Goal: Task Accomplishment & Management: Manage account settings

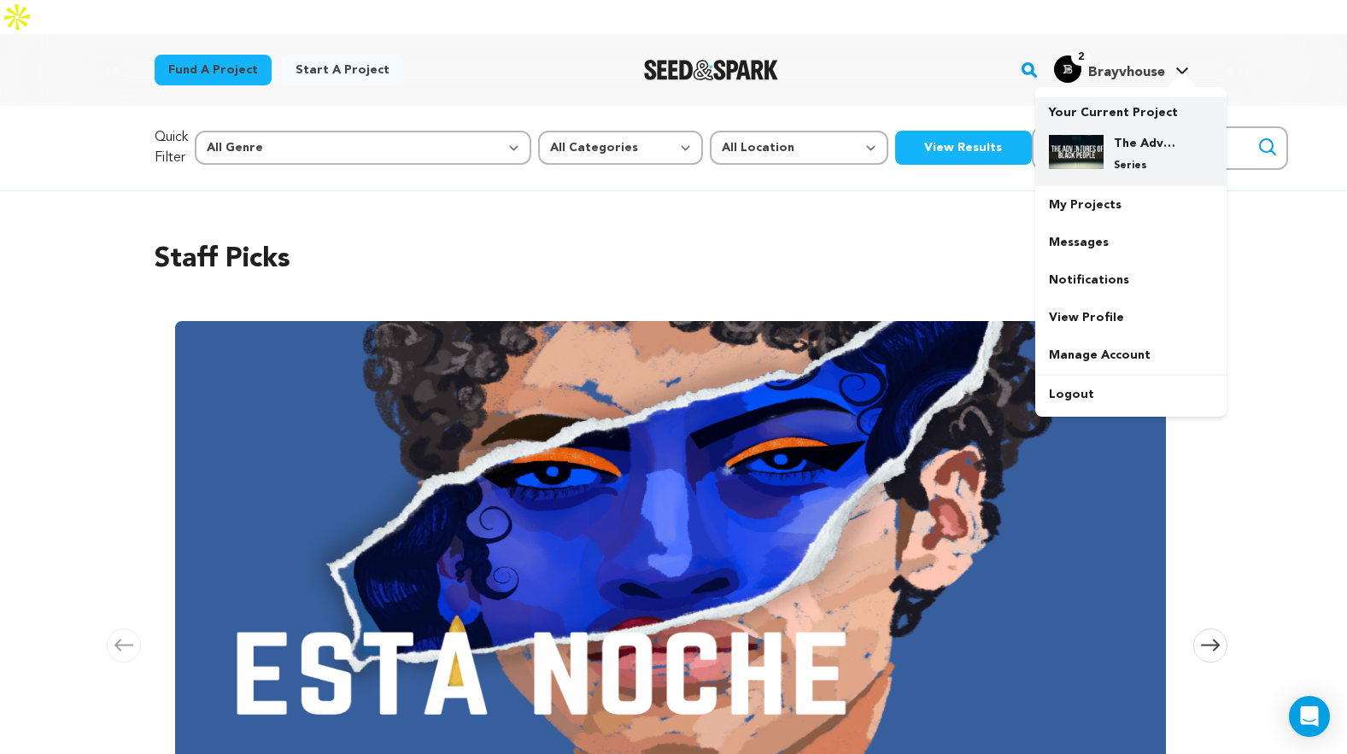
click at [1128, 159] on p "Series" at bounding box center [1145, 166] width 62 height 14
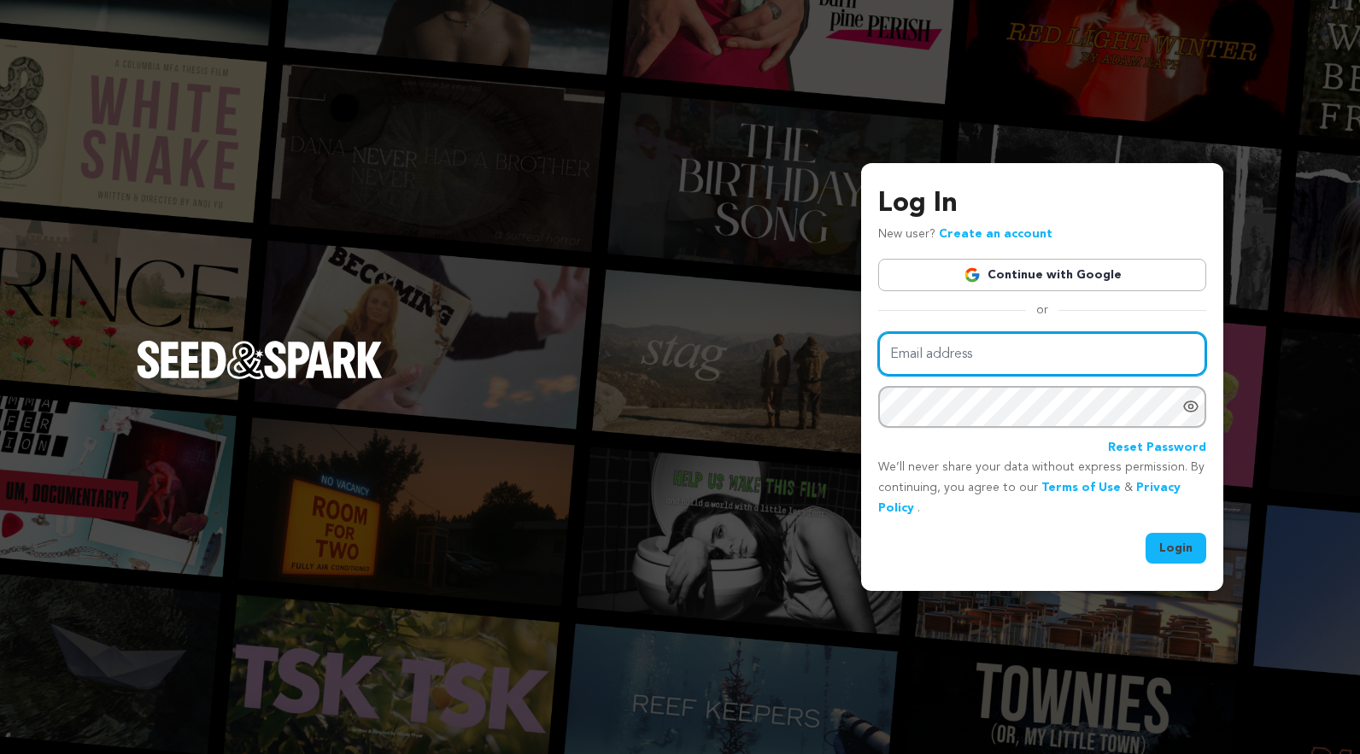
type input "[EMAIL_ADDRESS][DOMAIN_NAME]"
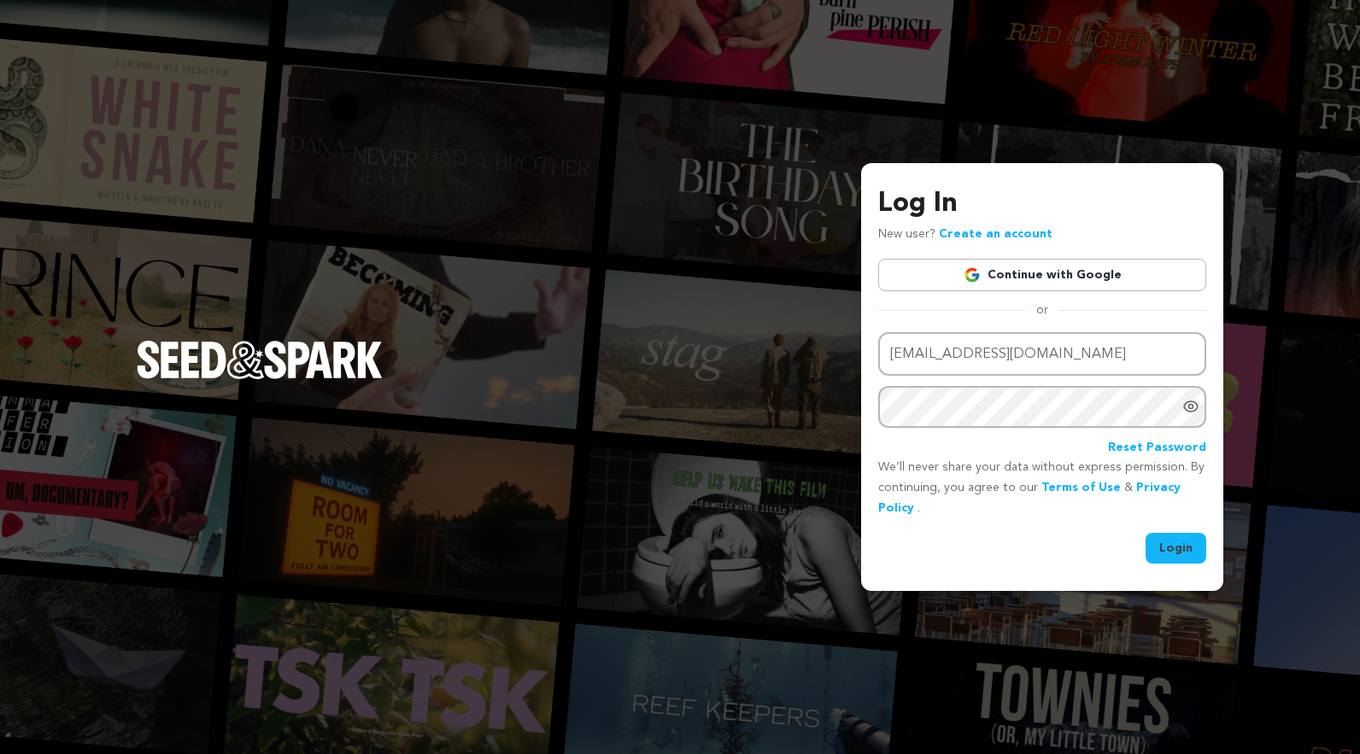
click at [1162, 546] on button "Login" at bounding box center [1176, 548] width 61 height 31
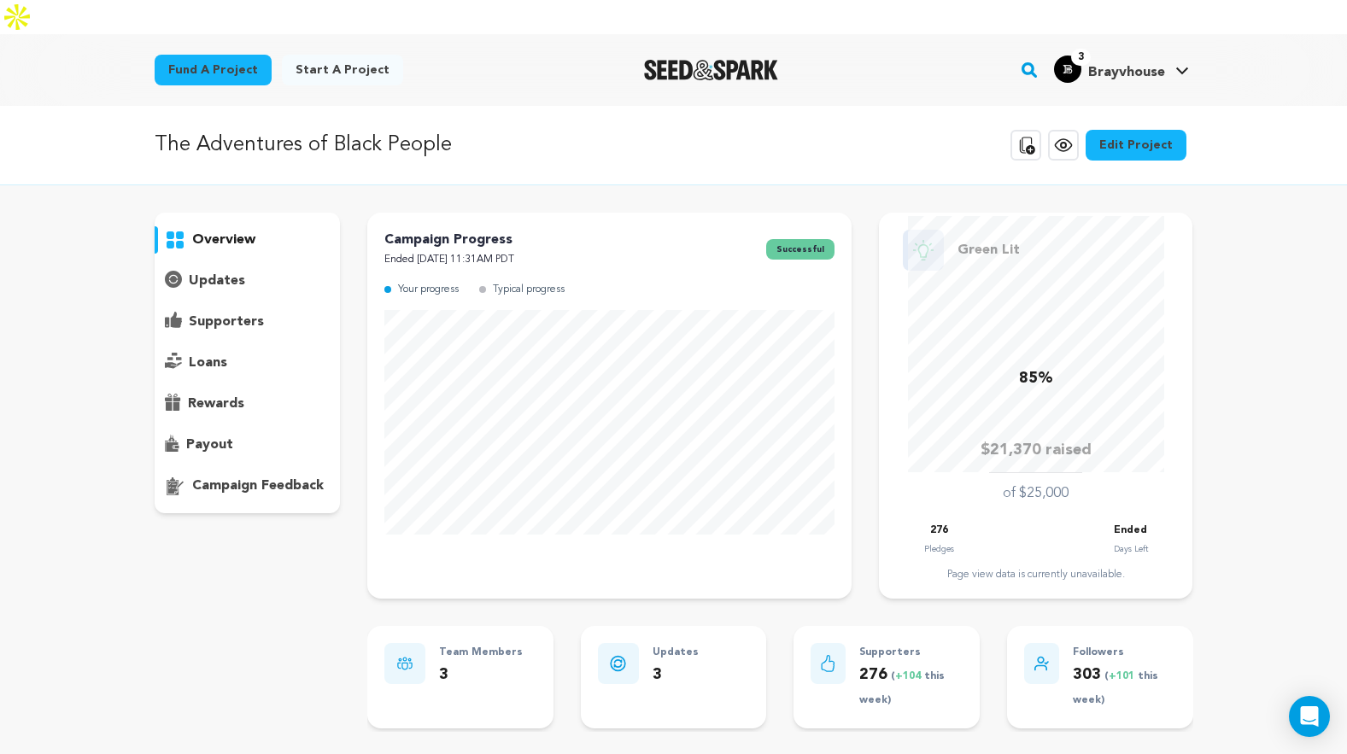
click at [222, 312] on p "supporters" at bounding box center [226, 322] width 75 height 21
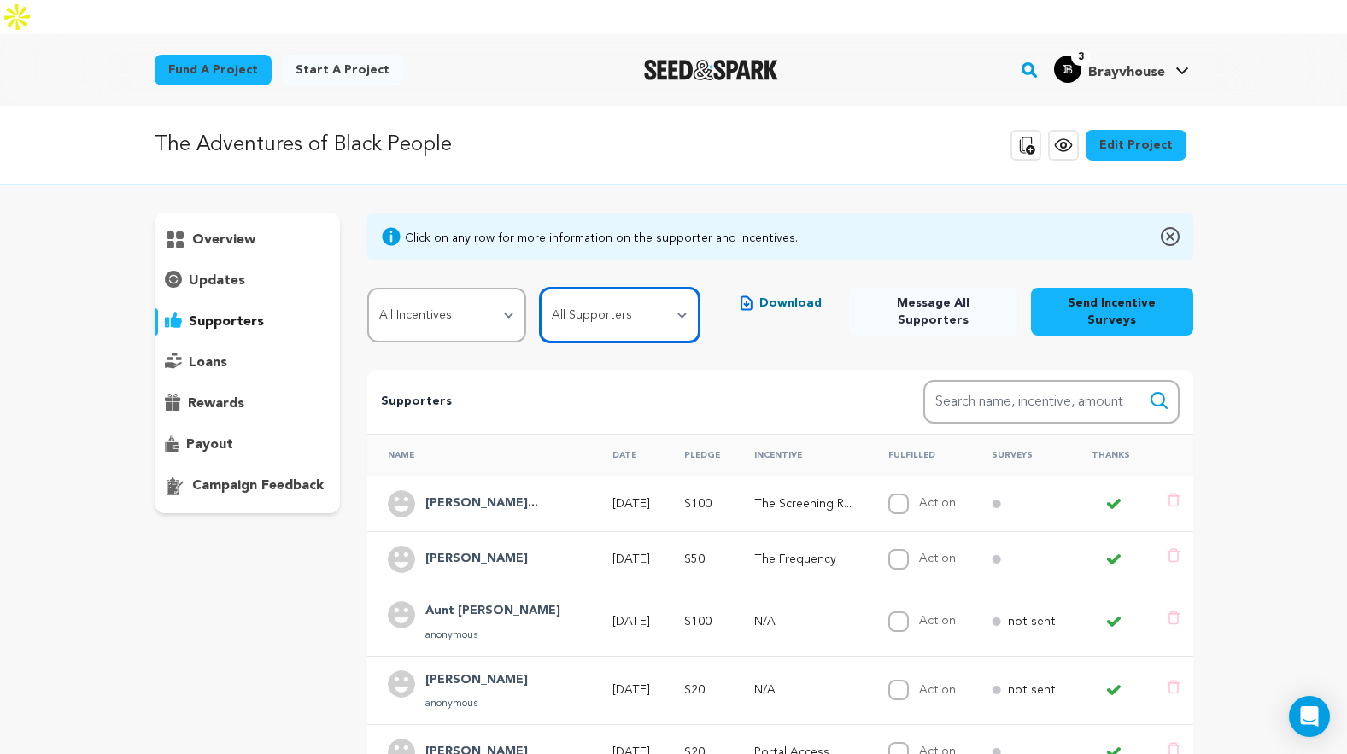
click at [640, 288] on select "All Supporters Survey not sent Survey incomplete Survey complete Incentive not …" at bounding box center [619, 315] width 159 height 55
select select "pledge_incomplete"
click at [540, 288] on select "All Supporters Survey not sent Survey incomplete Survey complete Incentive not …" at bounding box center [619, 315] width 159 height 55
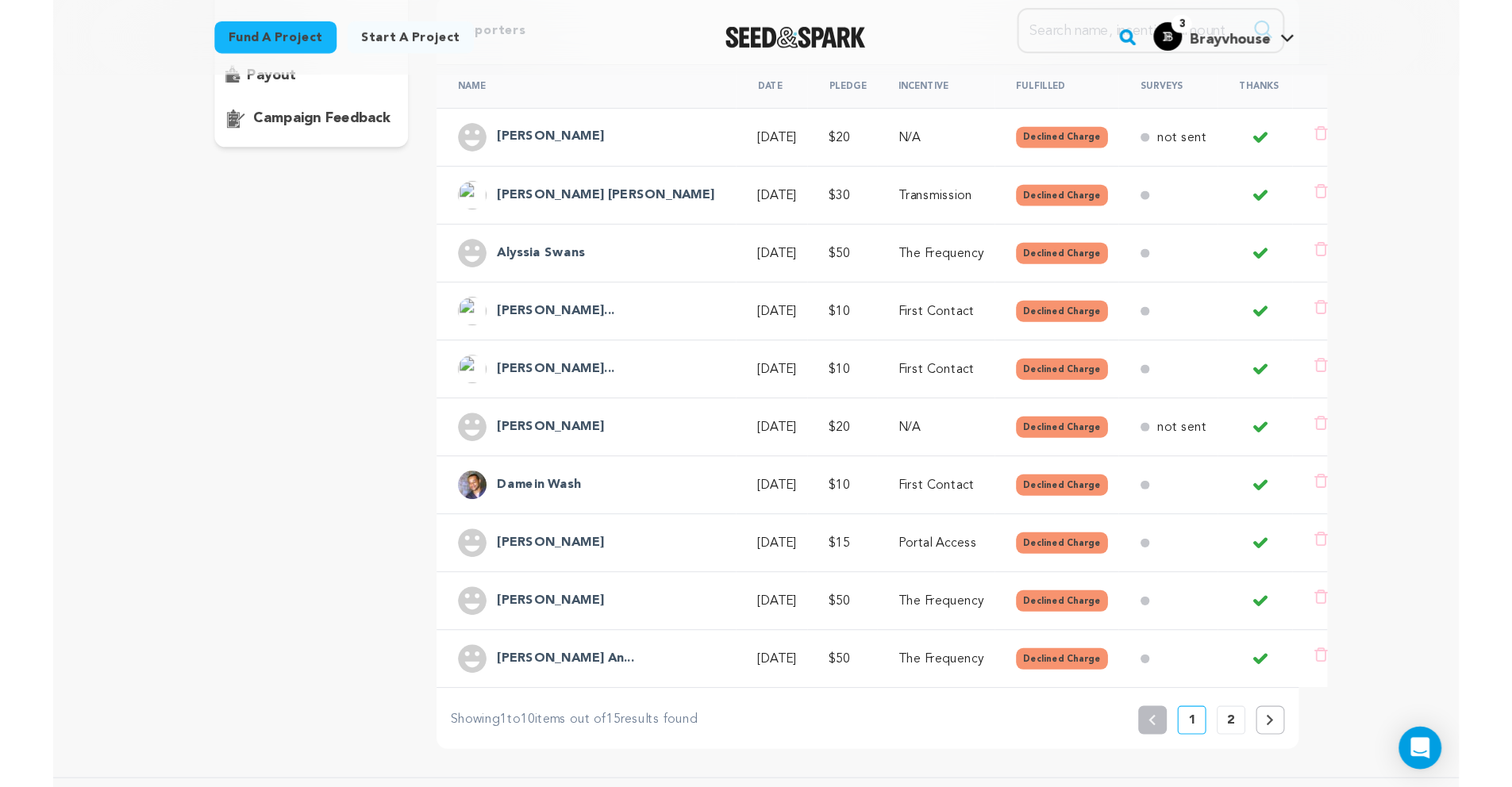
scroll to position [238, 0]
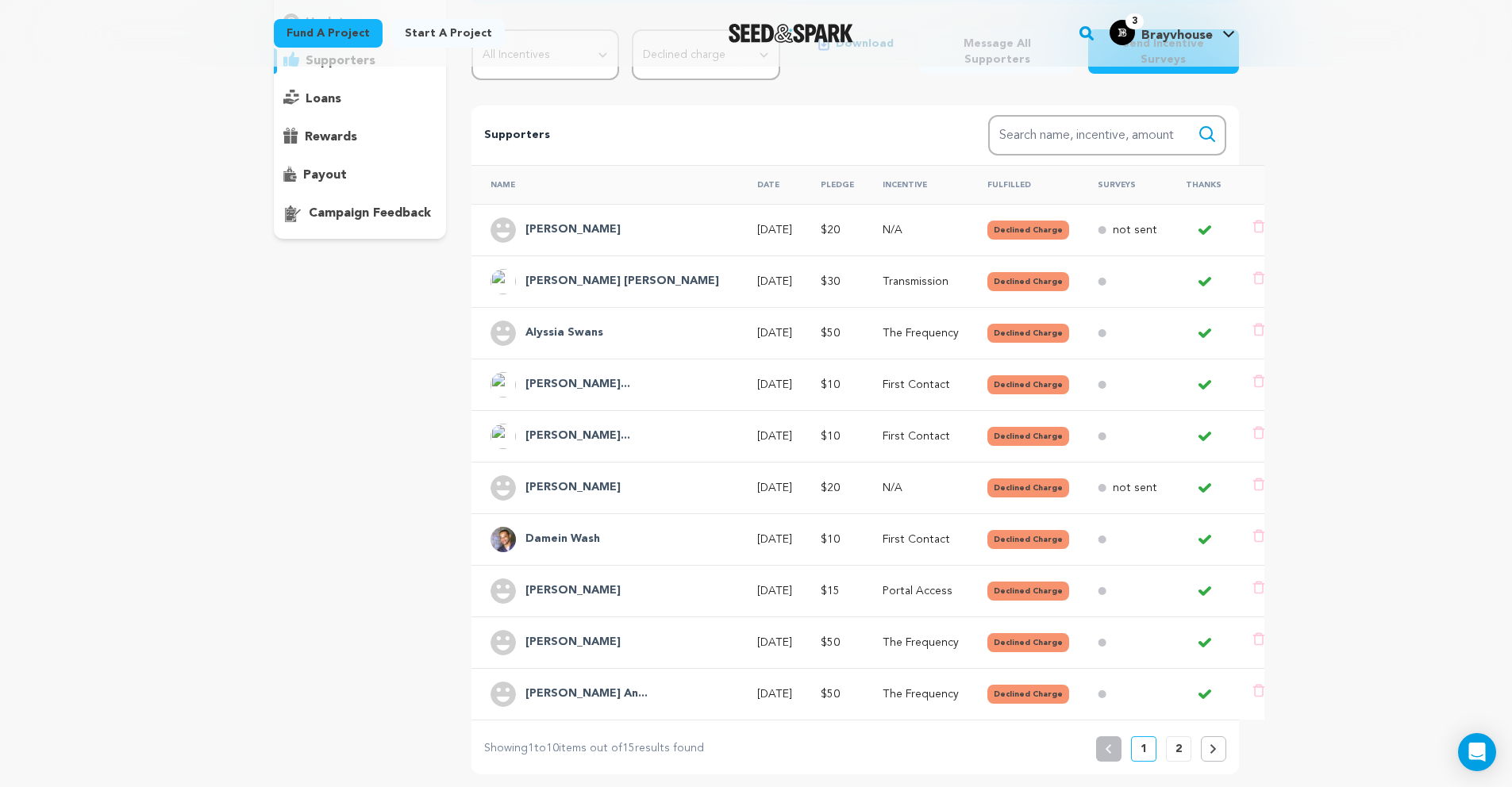
click at [1177, 700] on p "2" at bounding box center [1178, 749] width 7 height 16
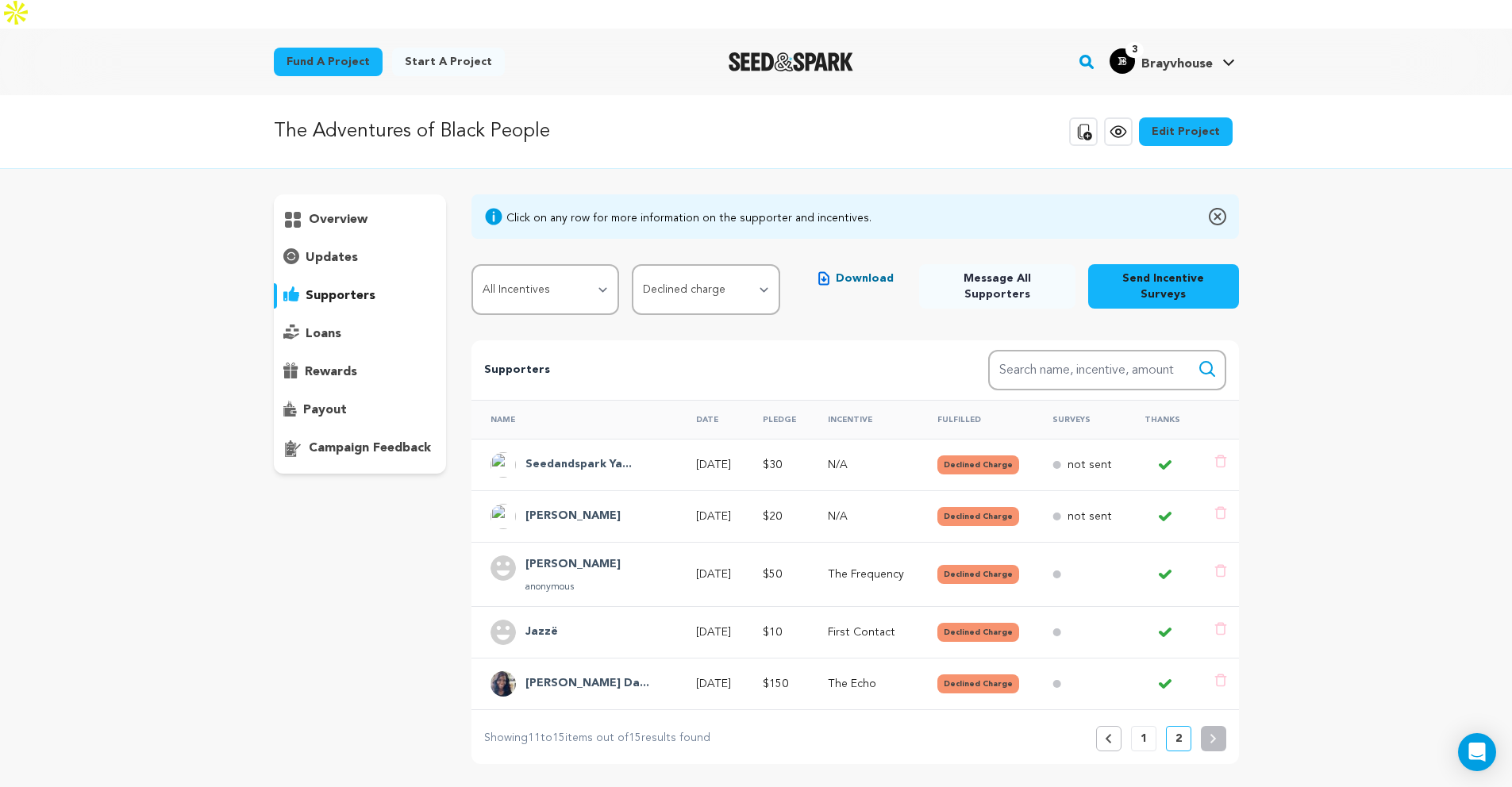
scroll to position [0, 0]
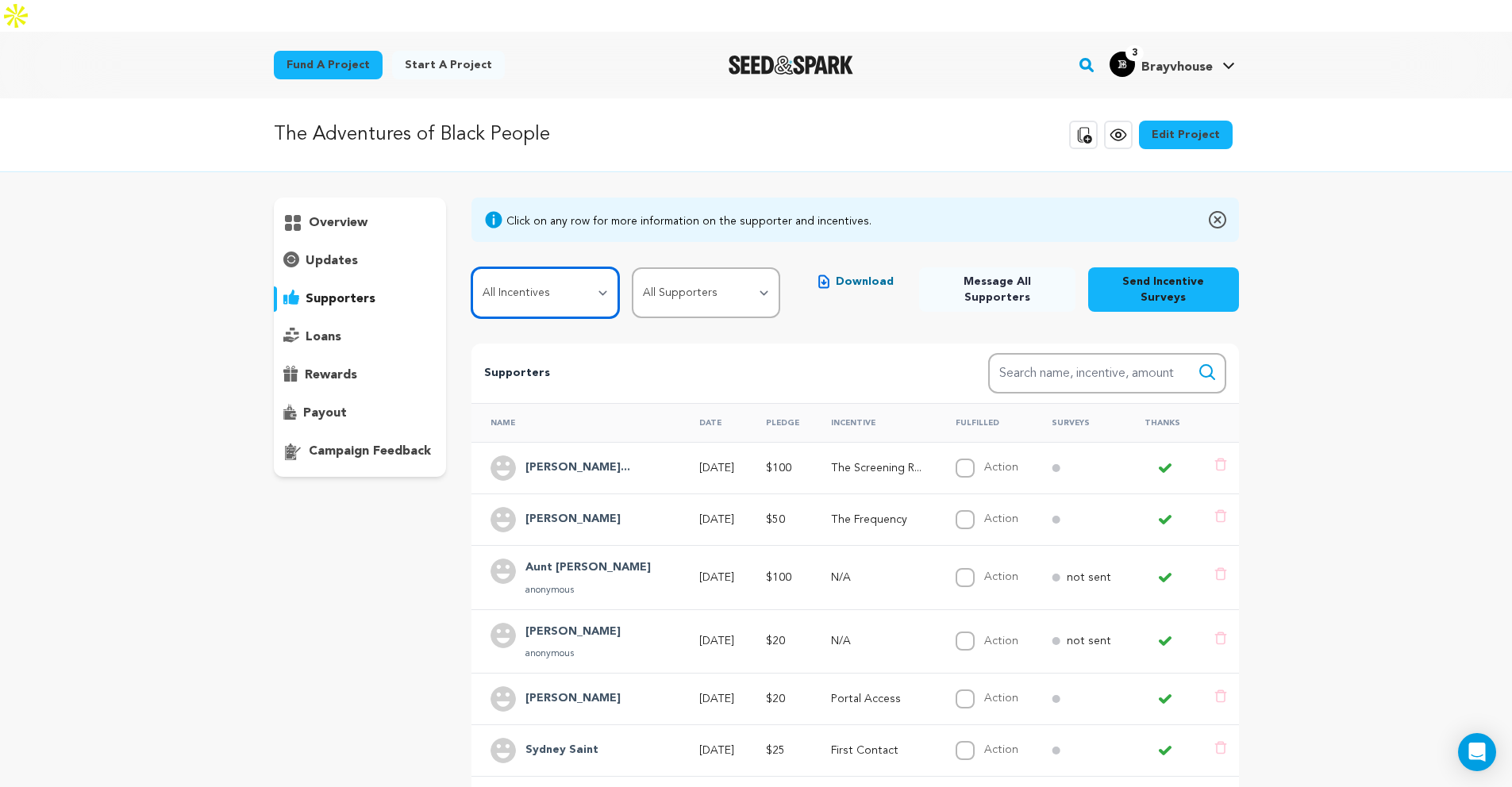
click at [561, 268] on select "All Incentives First Contact Portal Access Transmission The Frequency The Scree…" at bounding box center [545, 293] width 148 height 51
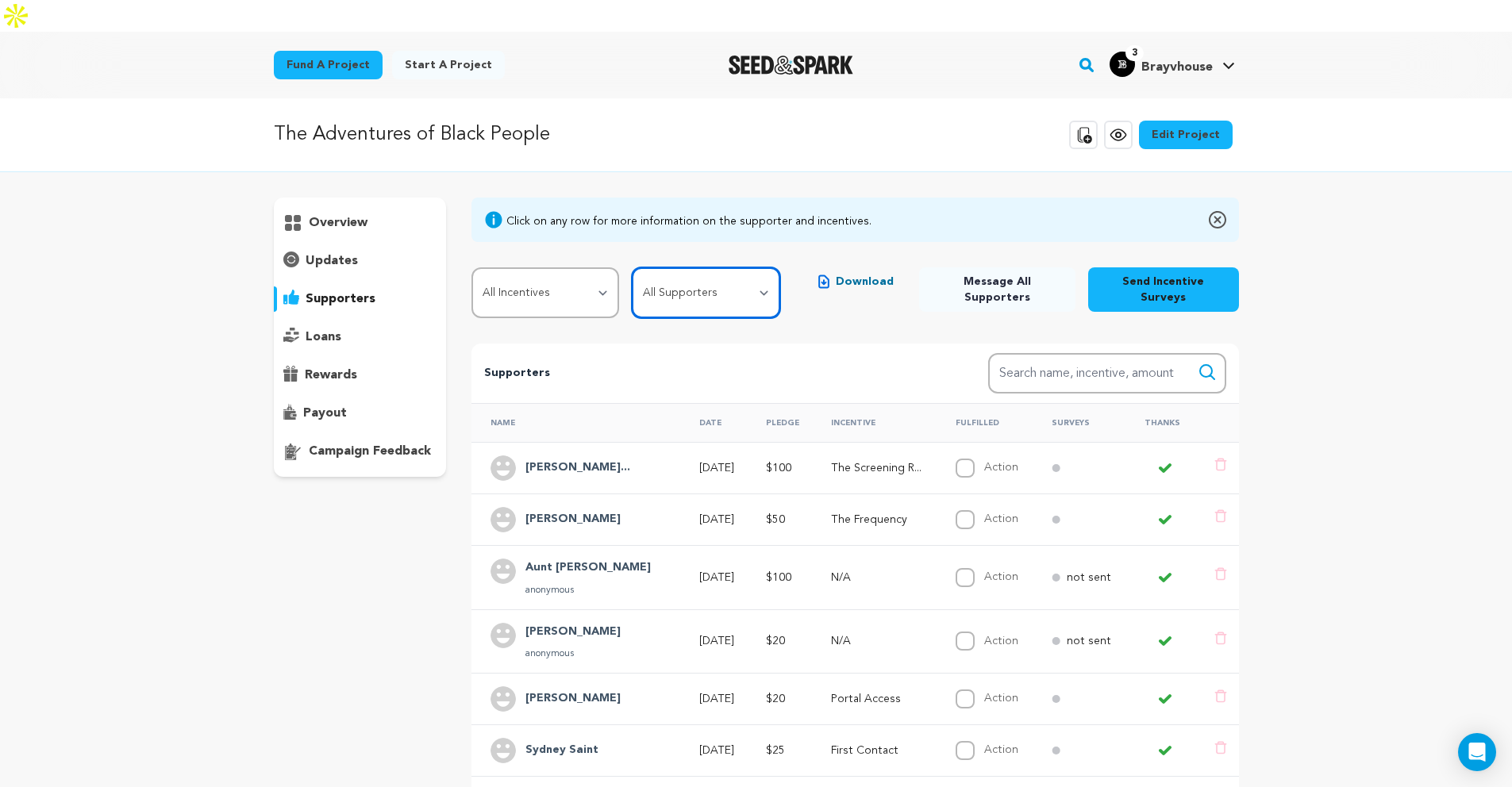
click at [662, 268] on select "All Supporters Survey not sent Survey incomplete Survey complete Incentive not …" at bounding box center [705, 293] width 148 height 51
click at [711, 268] on select "All Supporters Survey not sent Survey incomplete Survey complete Incentive not …" at bounding box center [705, 293] width 148 height 51
select select "pledge_incomplete"
click at [632, 268] on select "All Supporters Survey not sent Survey incomplete Survey complete Incentive not …" at bounding box center [705, 293] width 148 height 51
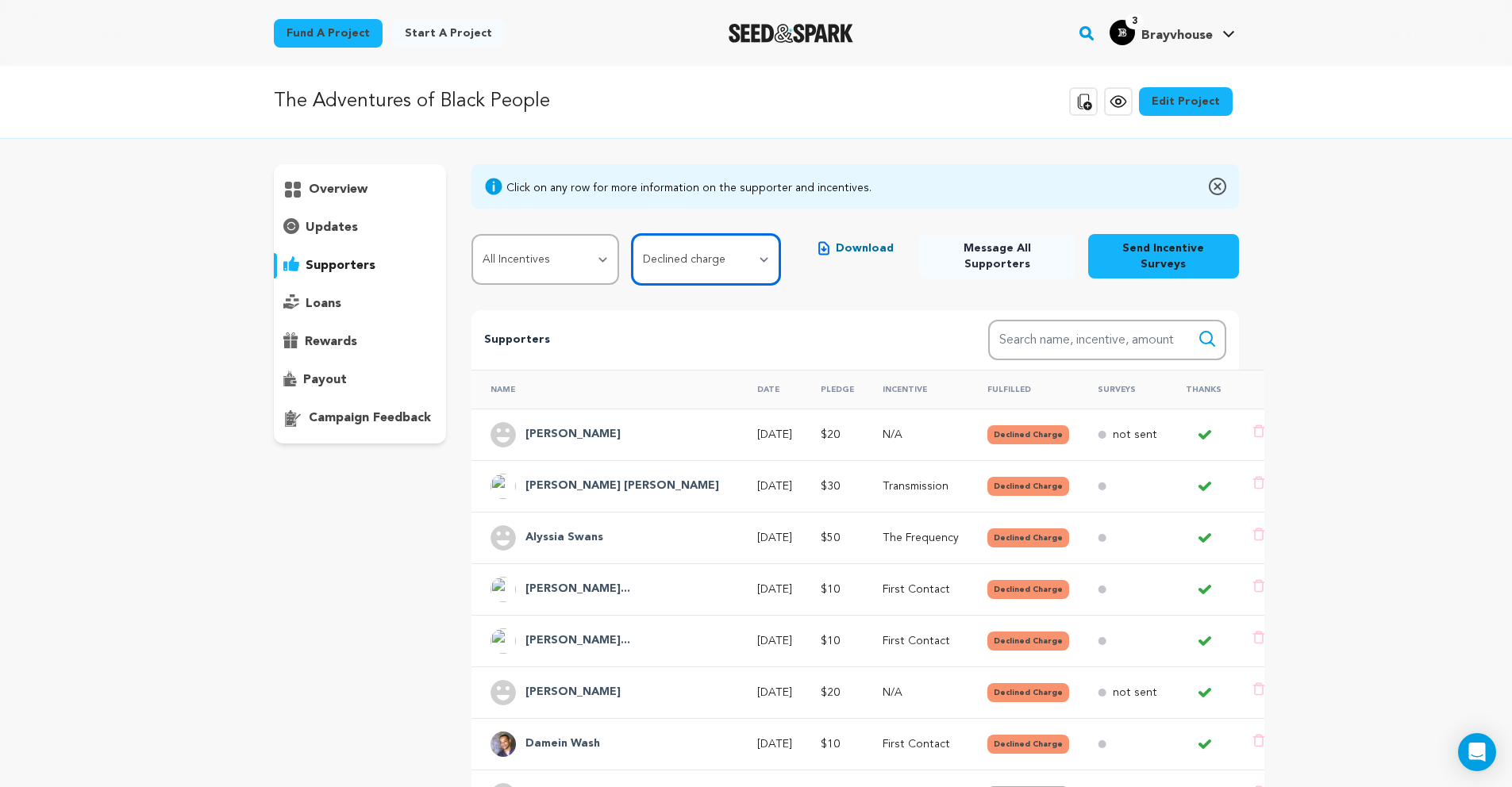
scroll to position [344, 0]
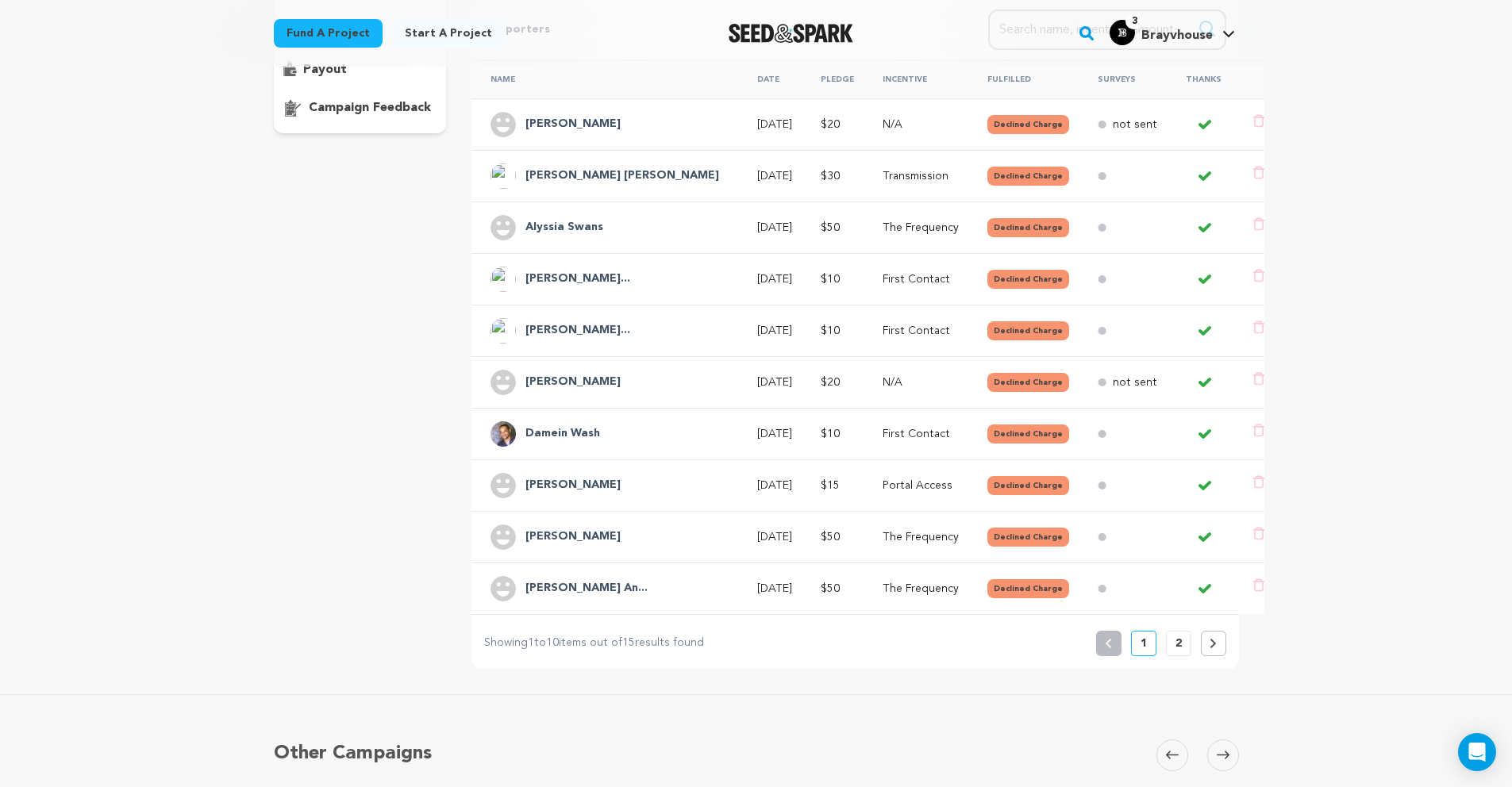
click at [1172, 631] on button "2" at bounding box center [1178, 643] width 25 height 25
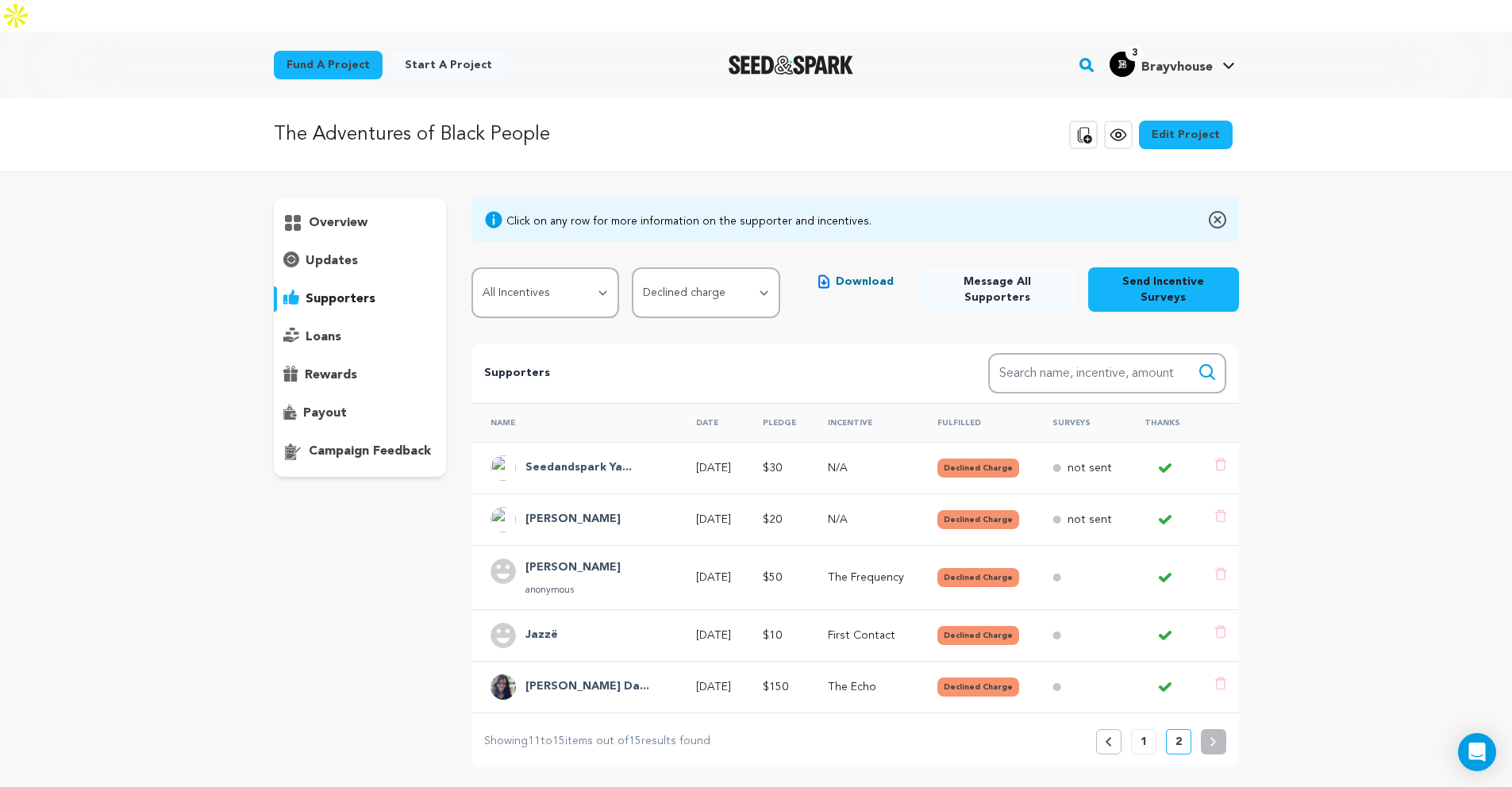
scroll to position [0, 0]
click at [1143, 734] on p "1" at bounding box center [1144, 741] width 7 height 16
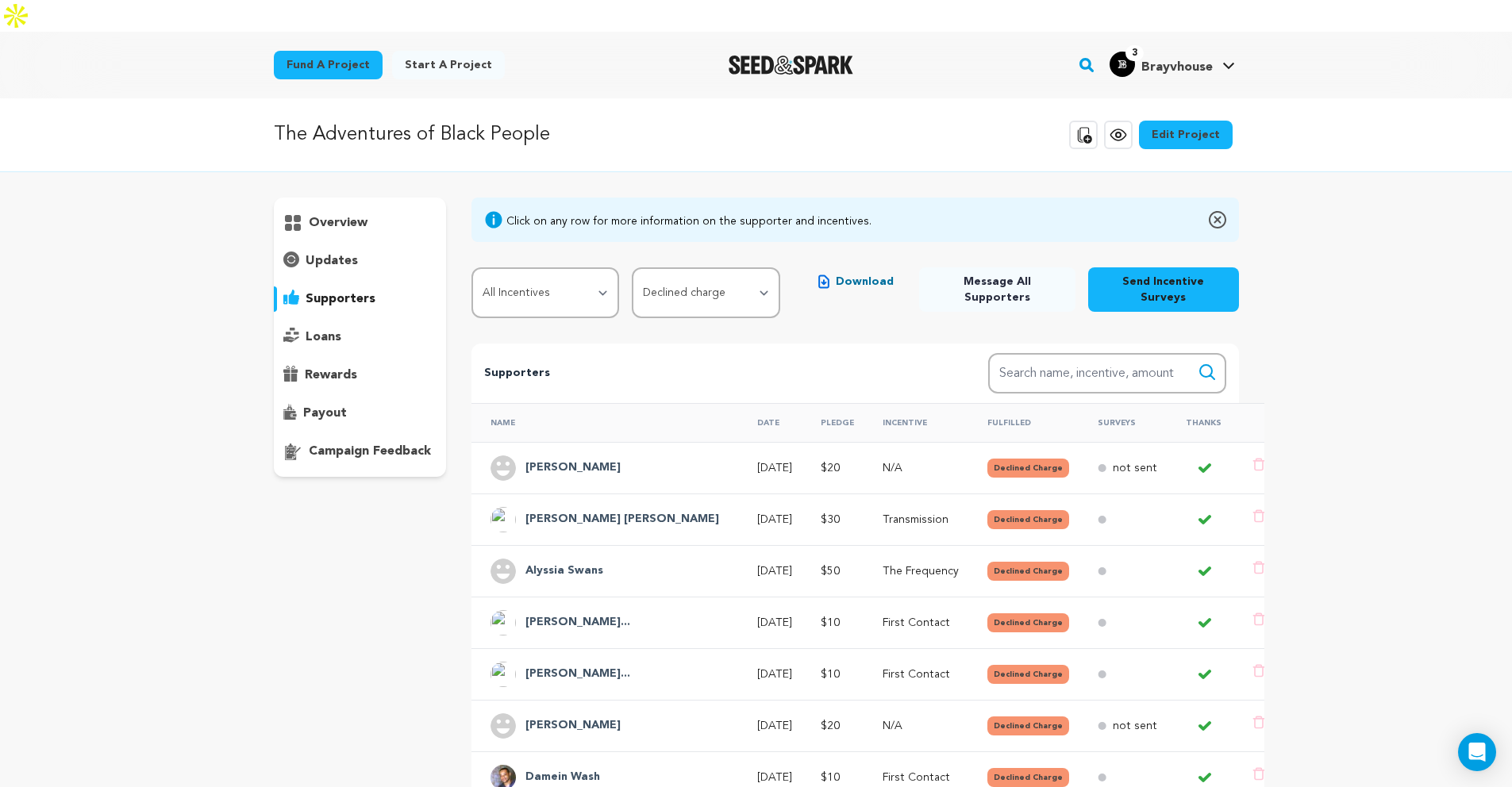
scroll to position [335, 0]
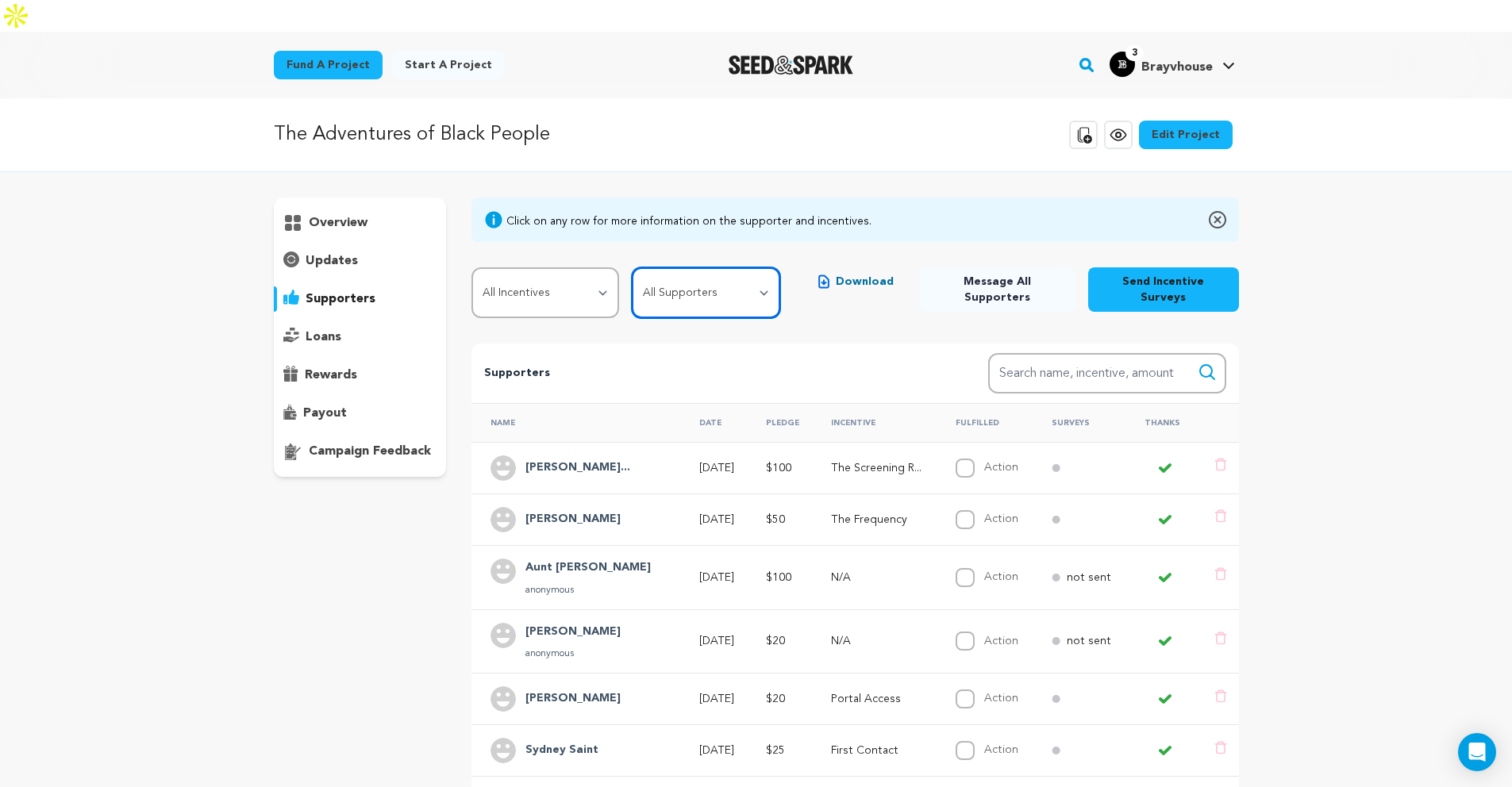
click at [671, 268] on select "All Supporters Survey not sent Survey incomplete Survey complete Incentive not …" at bounding box center [705, 293] width 148 height 51
select select "pledge_incomplete"
click at [632, 268] on select "All Supporters Survey not sent Survey incomplete Survey complete Incentive not …" at bounding box center [705, 293] width 148 height 51
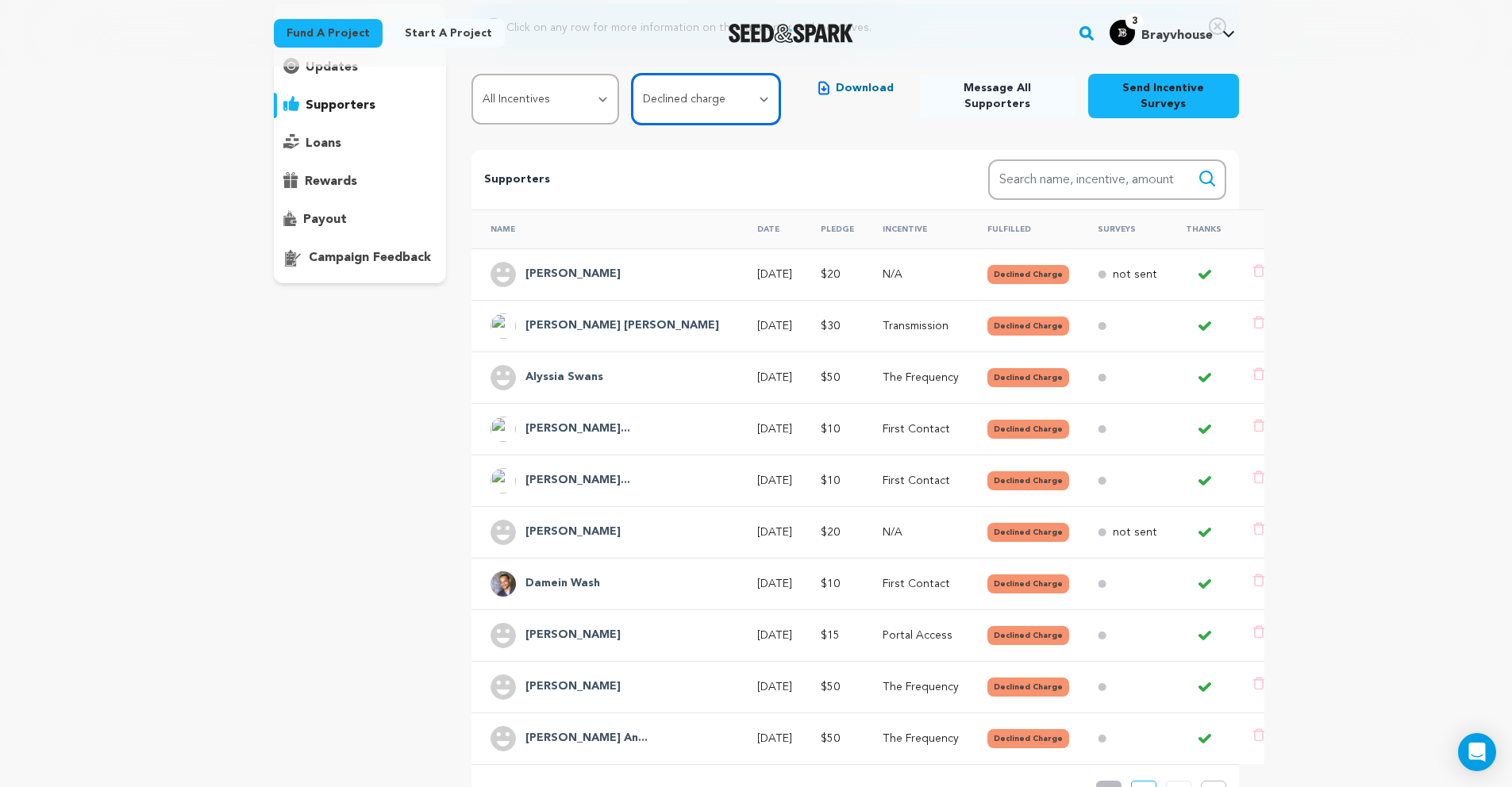
scroll to position [429, 0]
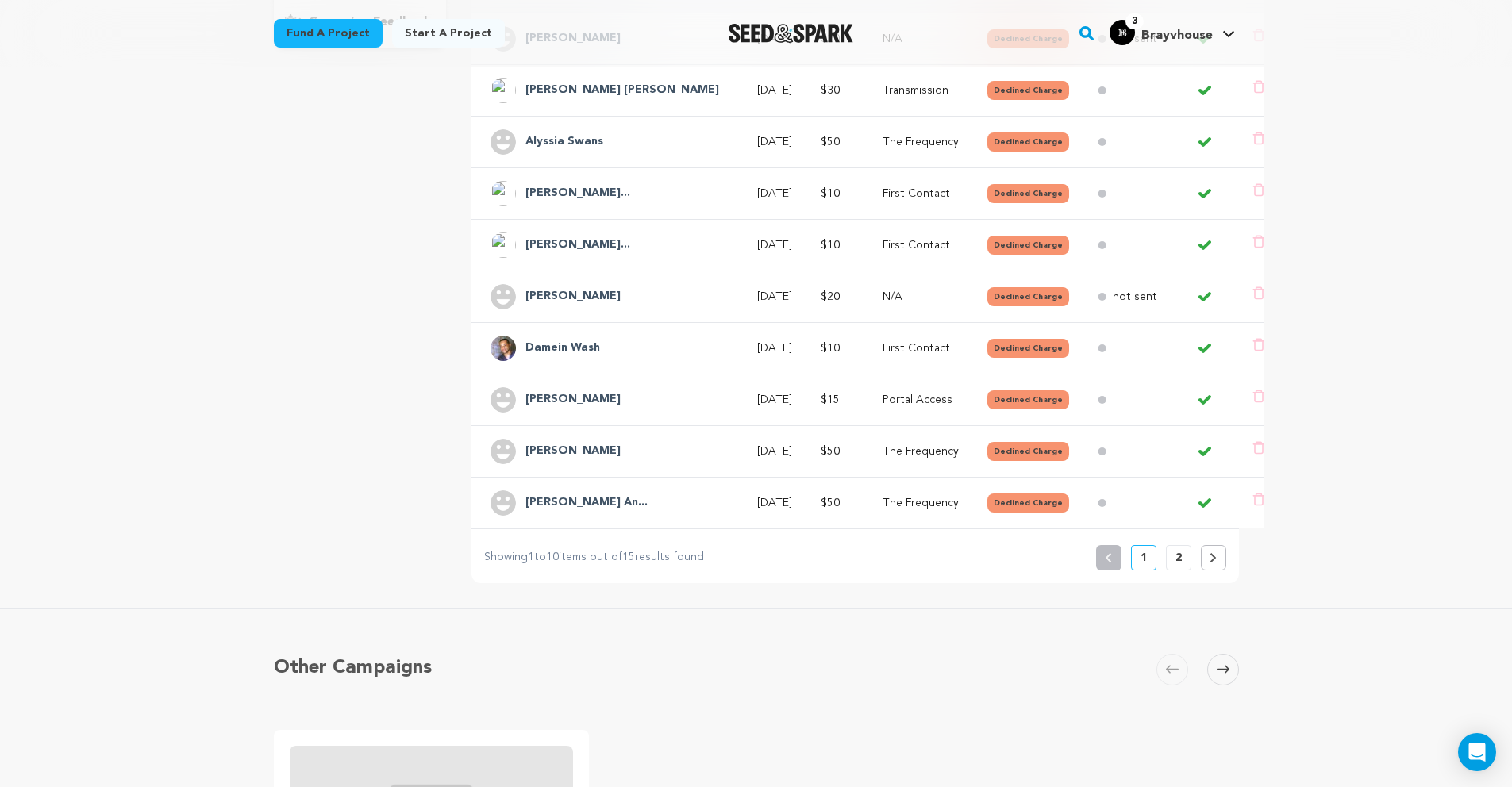
click at [1185, 545] on button "2" at bounding box center [1178, 557] width 25 height 25
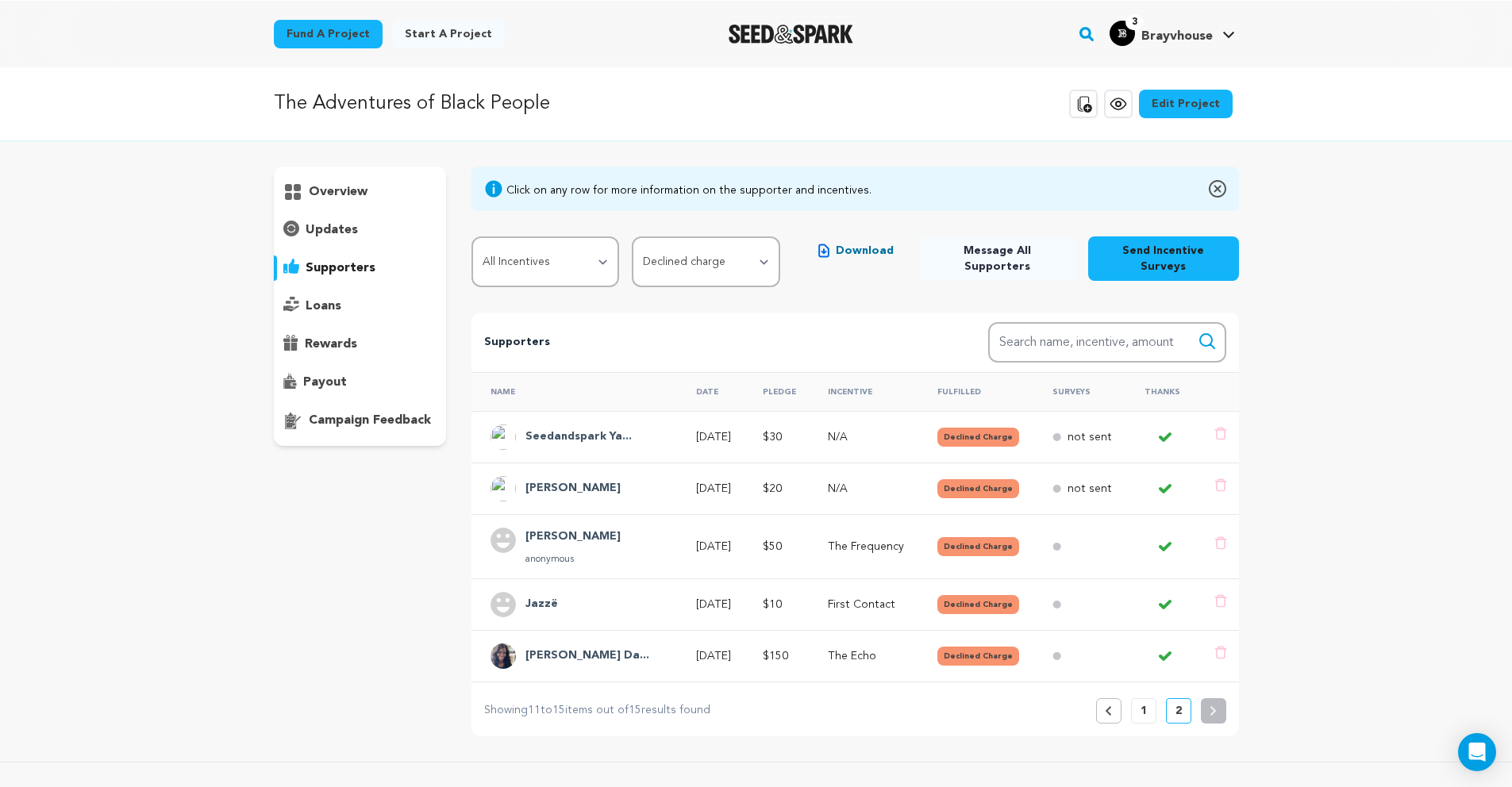
scroll to position [0, 0]
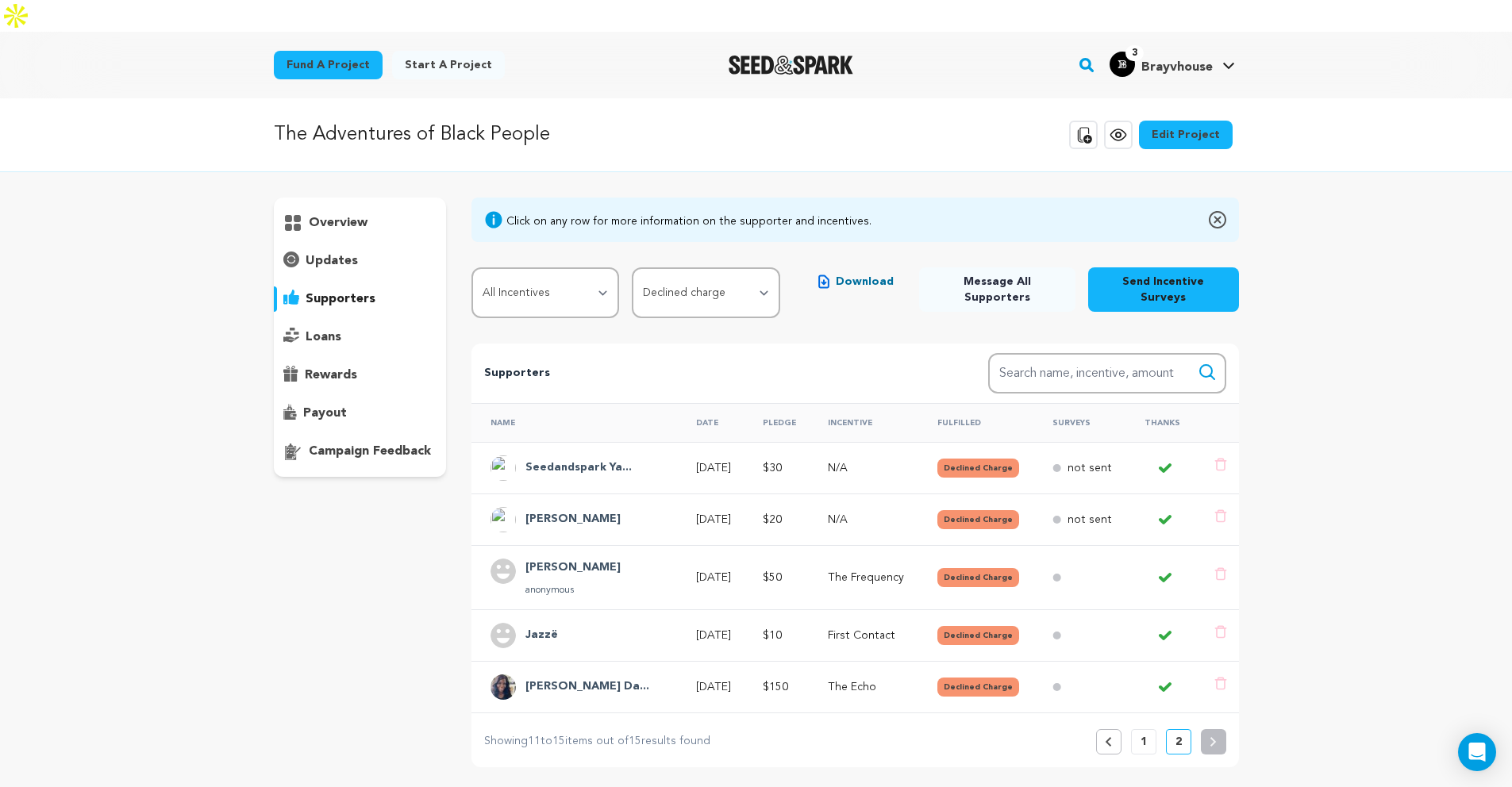
click at [734, 628] on p "Aug 23, 2025" at bounding box center [715, 636] width 38 height 16
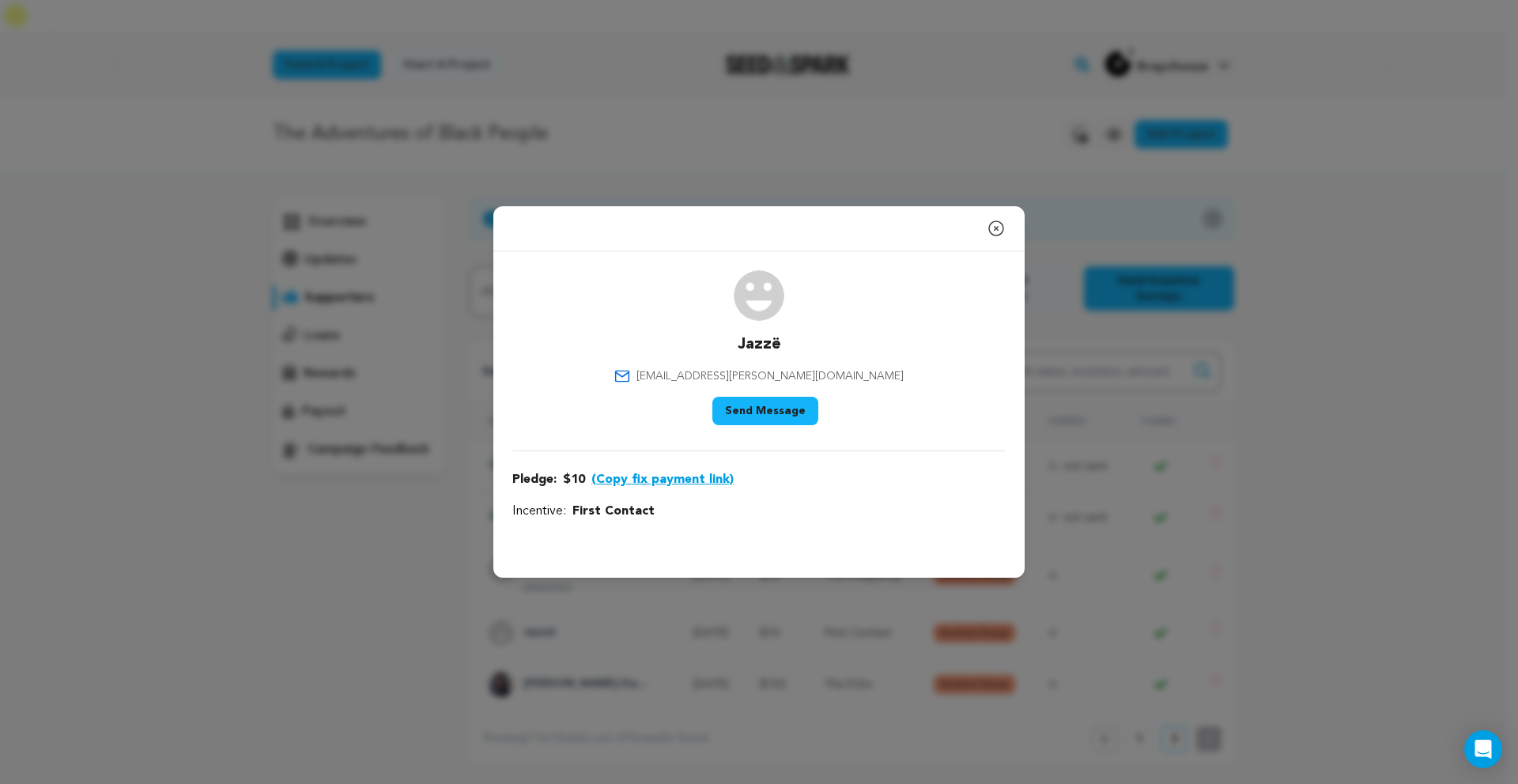
click at [666, 477] on button "(Copy fix payment link)" at bounding box center [663, 479] width 143 height 19
click at [927, 730] on div "Close modal Jazzë jasmine.jazze.lewis@gmail.com $10" at bounding box center [759, 392] width 1518 height 784
click at [991, 225] on icon "button" at bounding box center [996, 229] width 19 height 19
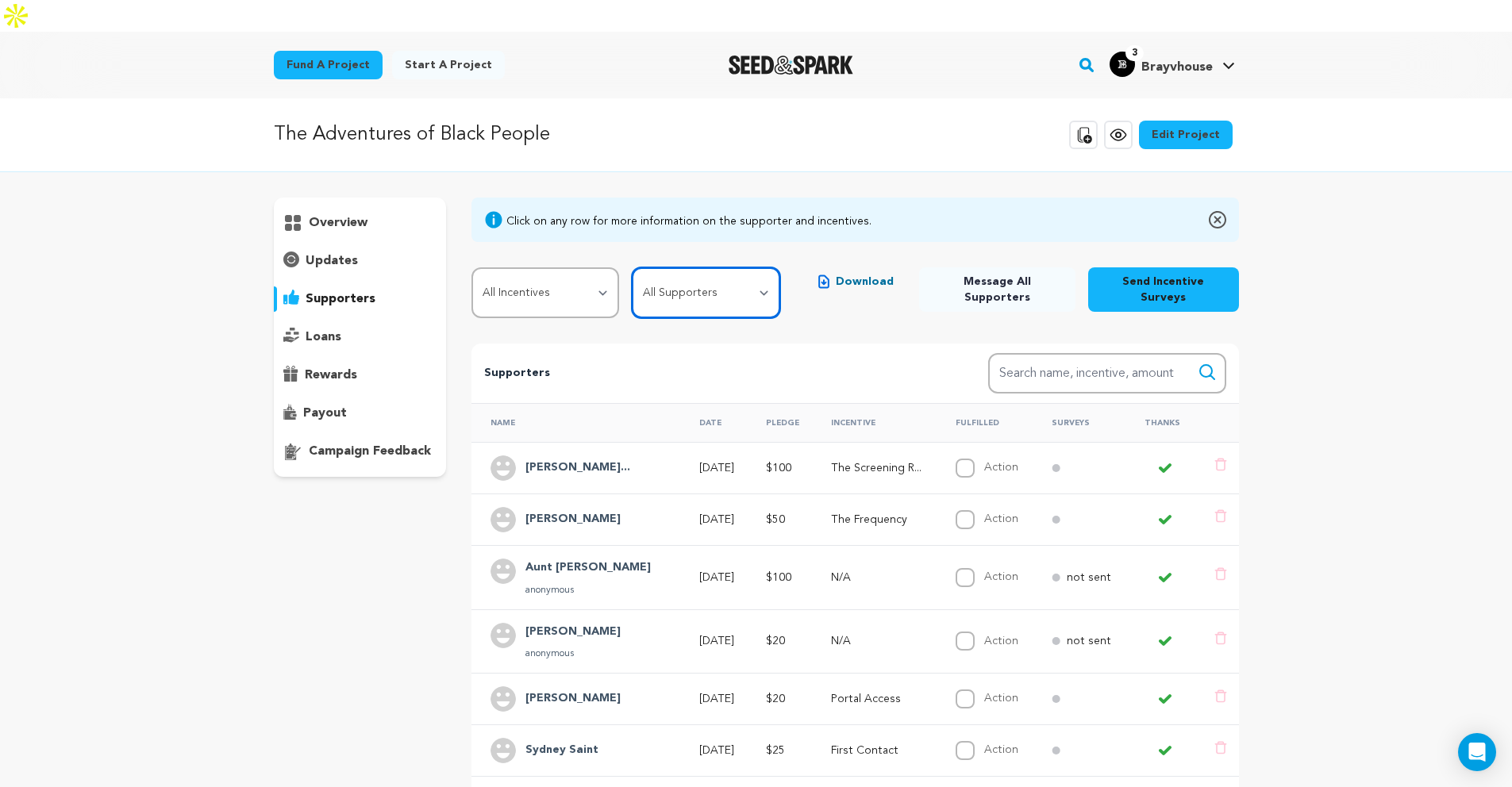
click at [698, 268] on select "All Supporters Survey not sent Survey incomplete Survey complete Incentive not …" at bounding box center [705, 293] width 148 height 51
select select "pledge_incomplete"
click at [632, 268] on select "All Supporters Survey not sent Survey incomplete Survey complete Incentive not …" at bounding box center [705, 293] width 148 height 51
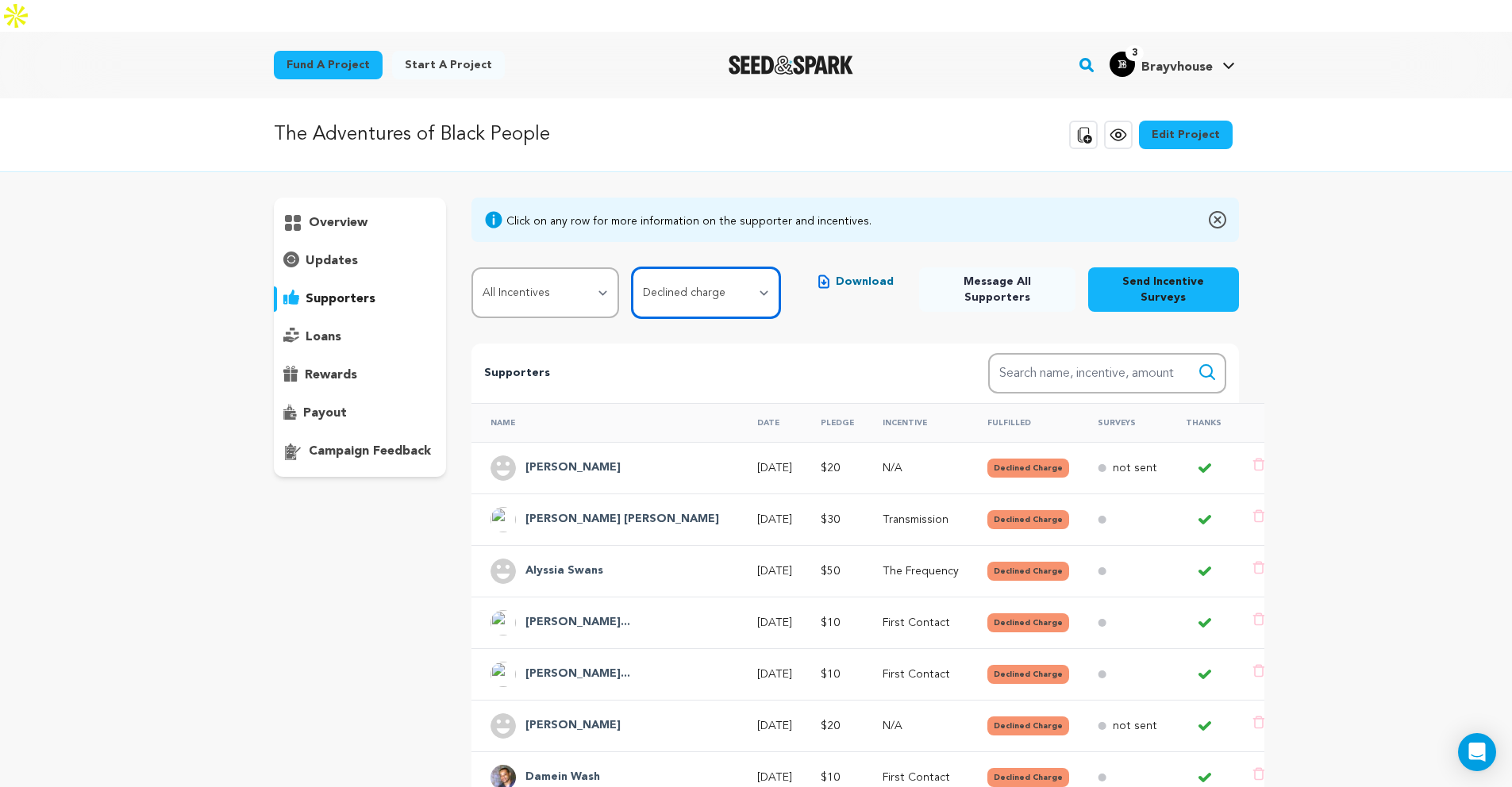
scroll to position [275, 0]
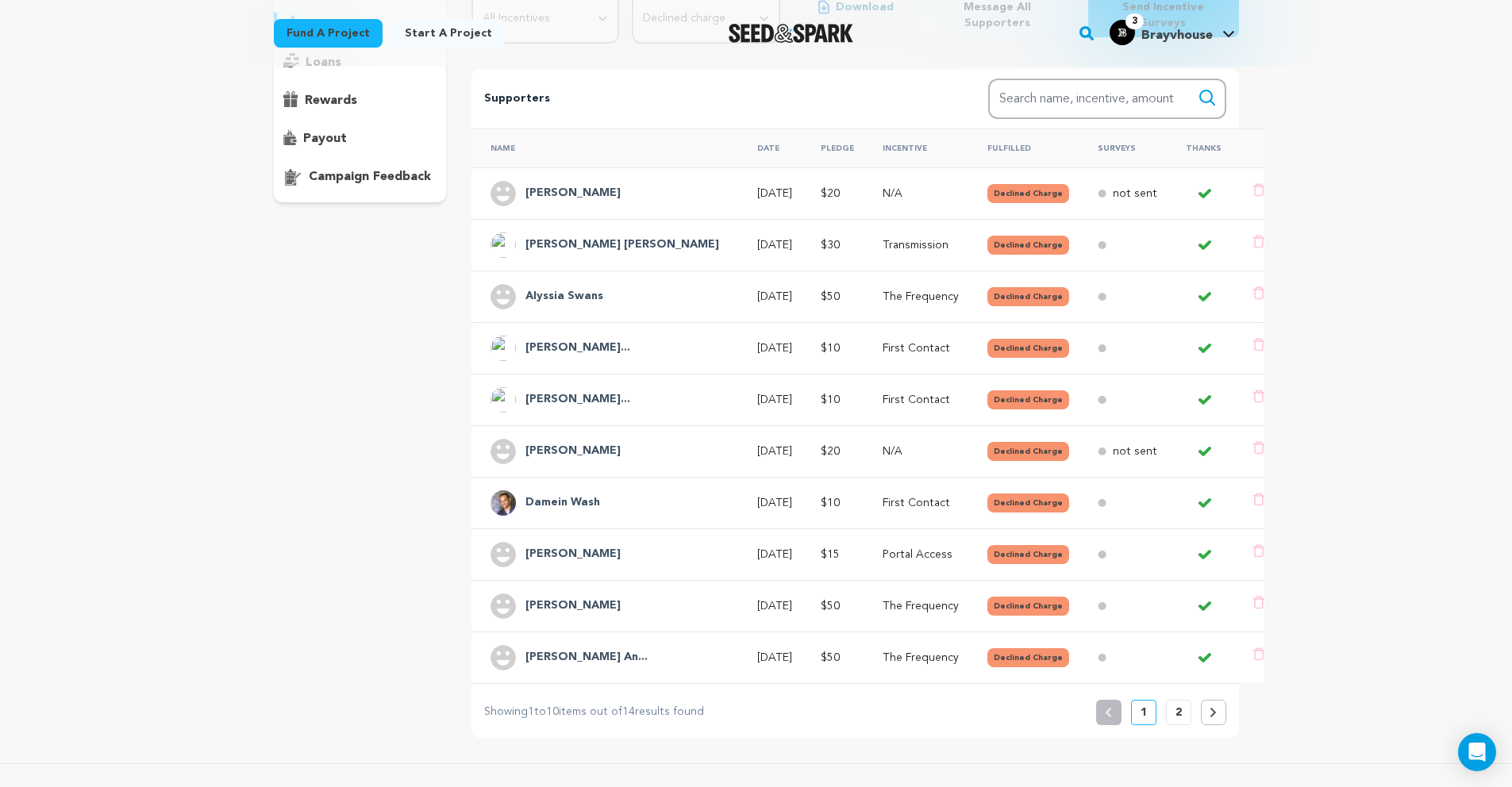
click at [1176, 705] on p "2" at bounding box center [1178, 713] width 7 height 16
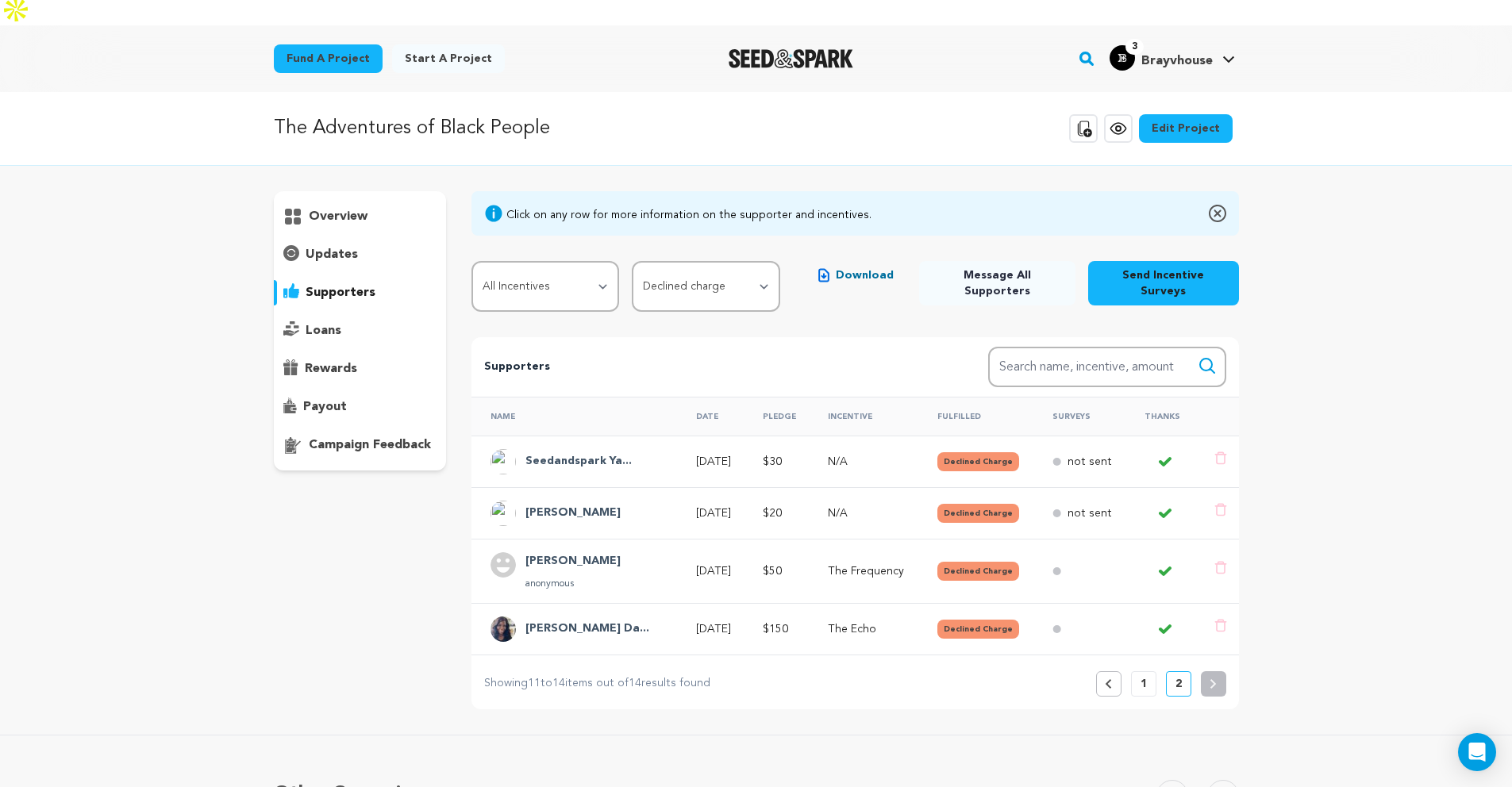
scroll to position [0, 0]
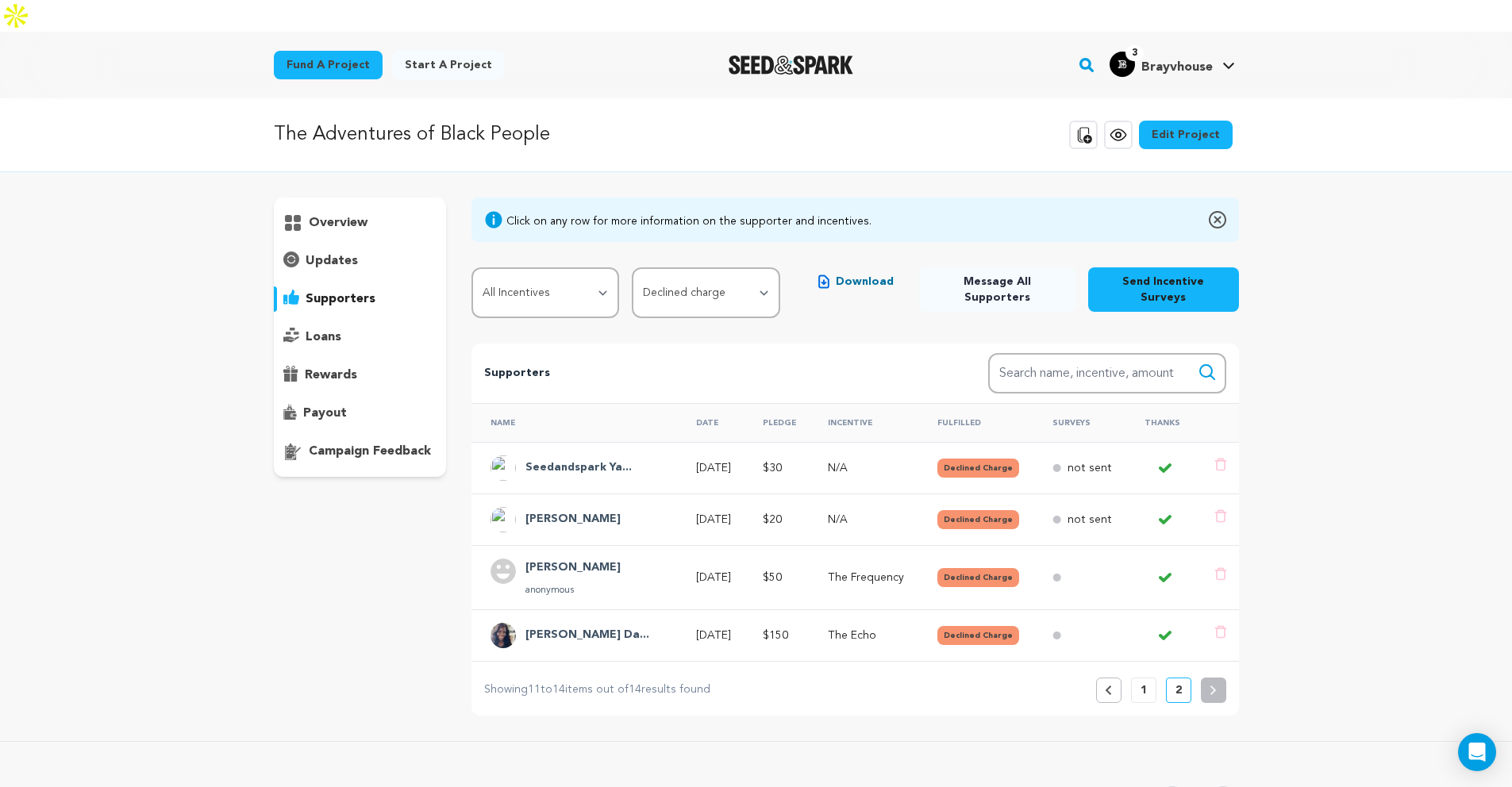
click at [839, 512] on p "N/A" at bounding box center [868, 519] width 81 height 16
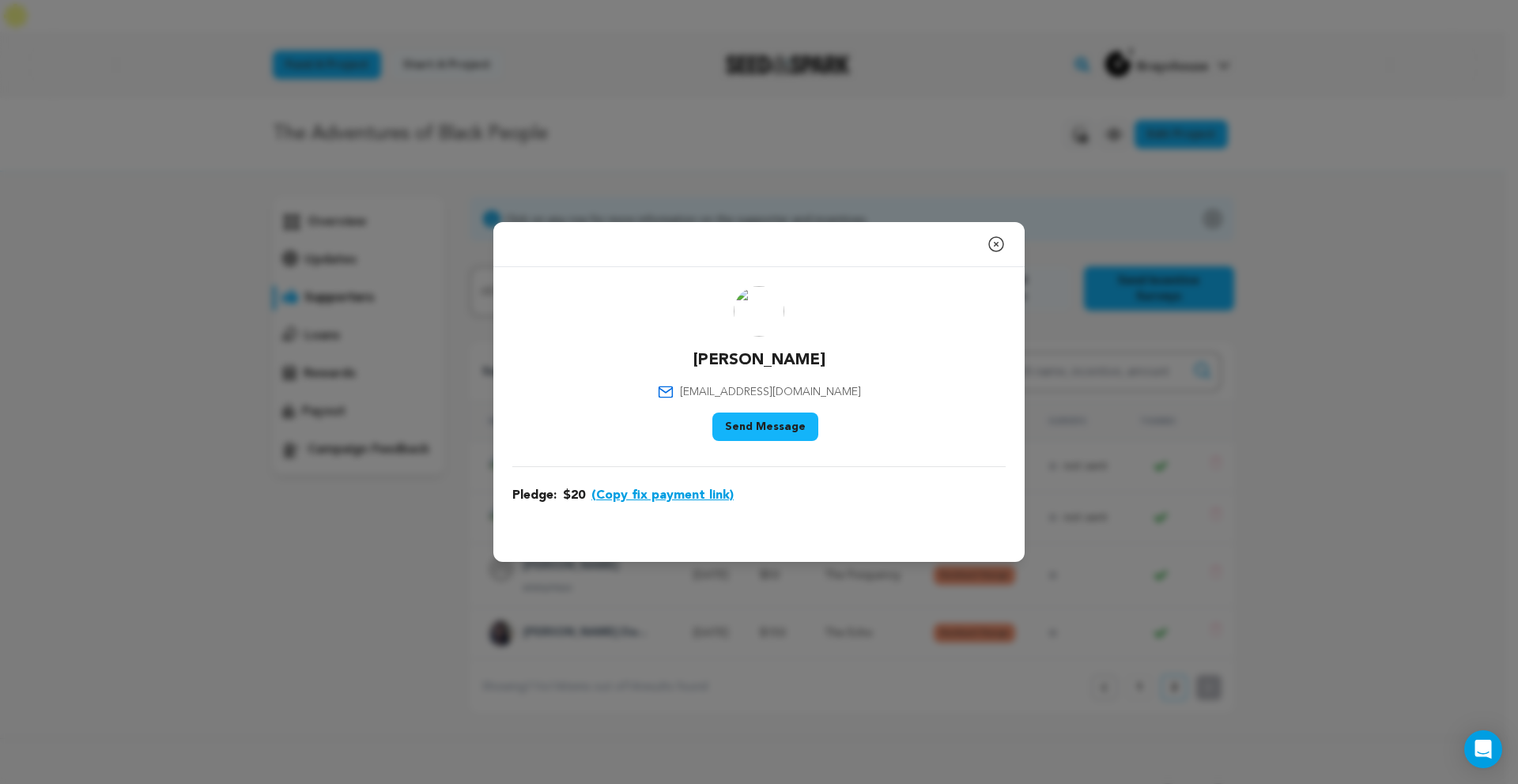
click at [659, 497] on button "(Copy fix payment link)" at bounding box center [663, 495] width 143 height 19
click at [778, 652] on div "Close modal [PERSON_NAME] Elllis [EMAIL_ADDRESS][DOMAIN_NAME]" at bounding box center [759, 392] width 1518 height 784
click at [994, 241] on icon "button" at bounding box center [996, 244] width 19 height 19
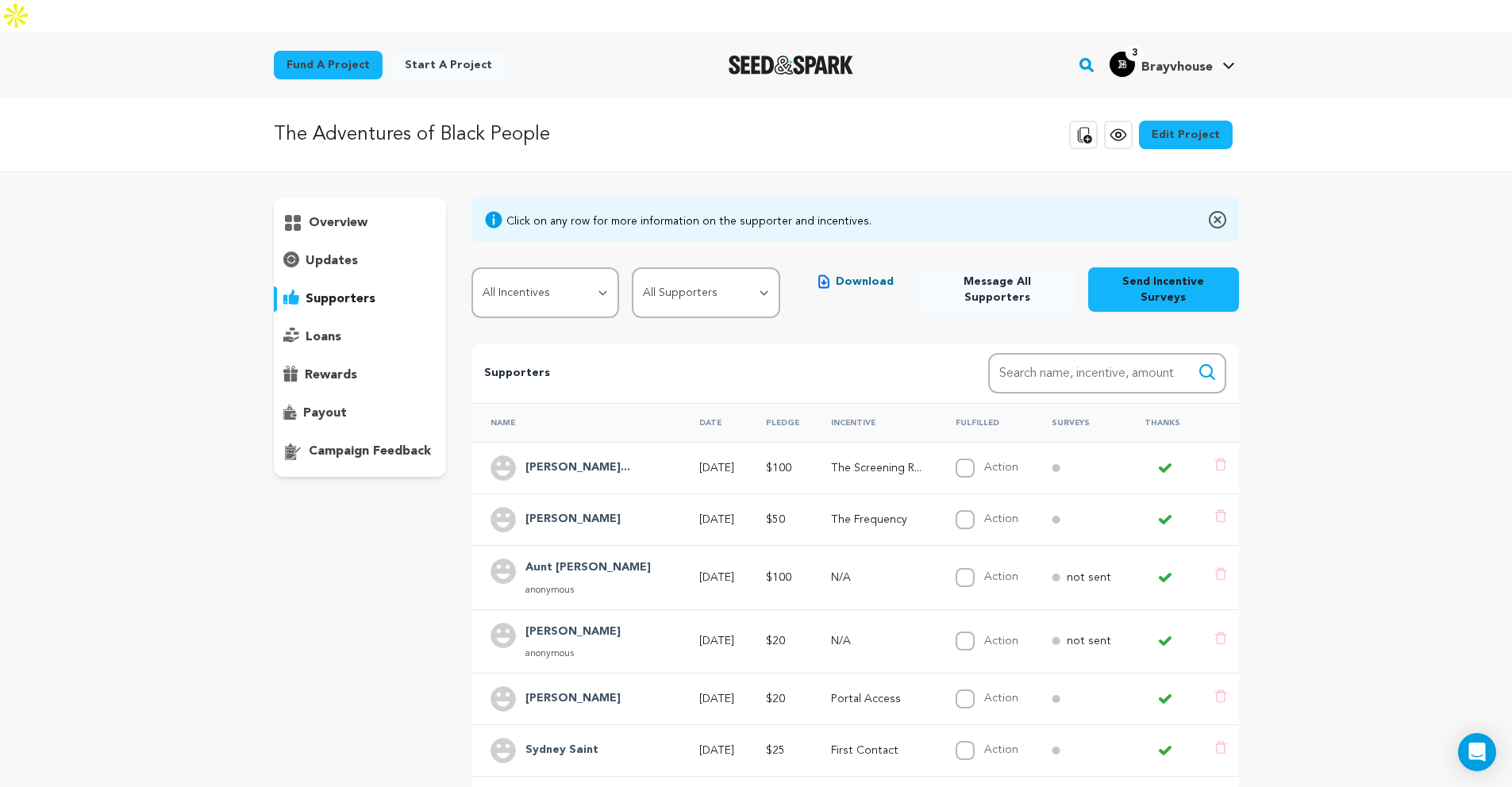
click at [102, 34] on div "Fund a project Start a project Search" at bounding box center [756, 65] width 1512 height 67
